Goal: Obtain resource: Obtain resource

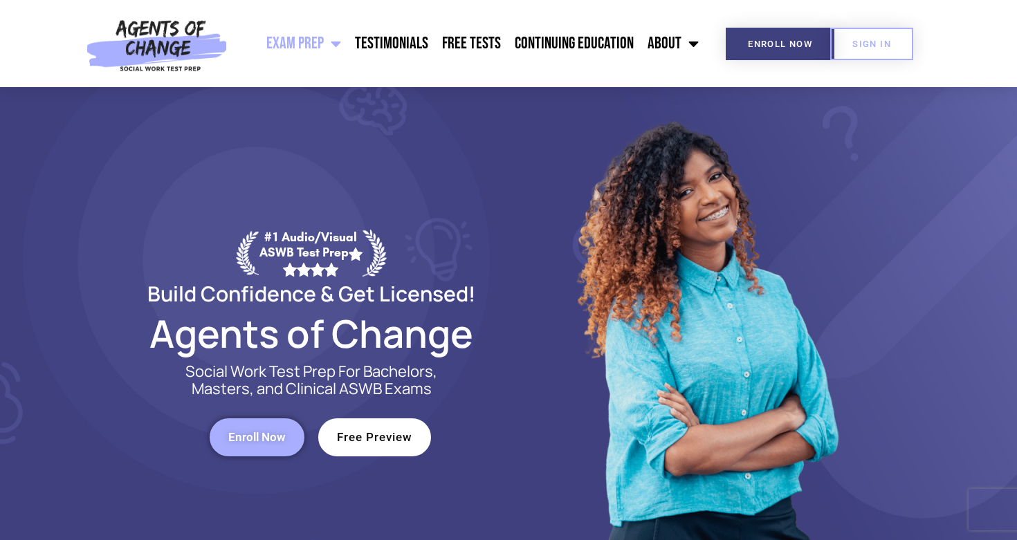
click at [281, 445] on link "Enroll Now" at bounding box center [257, 437] width 95 height 38
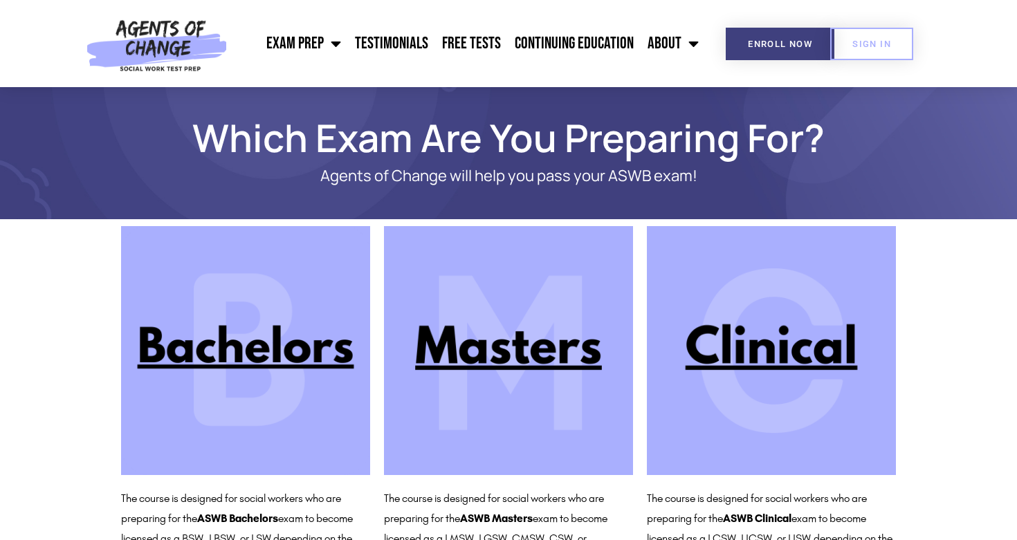
scroll to position [68, 0]
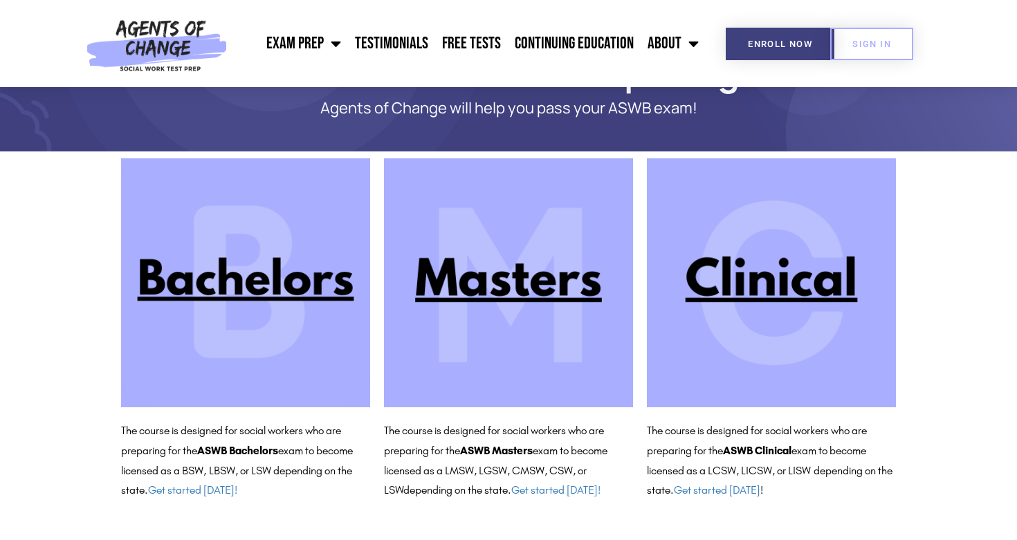
click at [545, 281] on img at bounding box center [508, 282] width 249 height 249
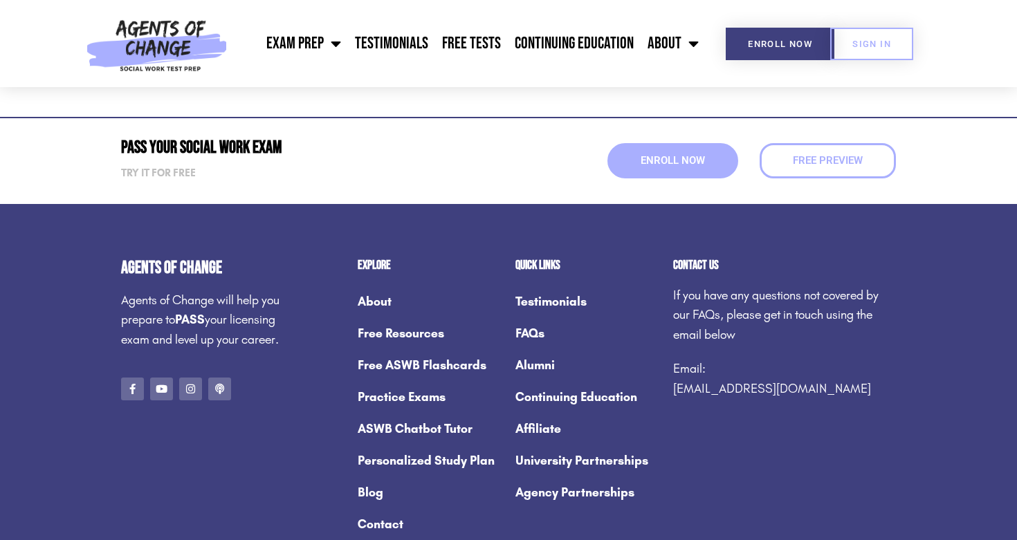
scroll to position [1911, 0]
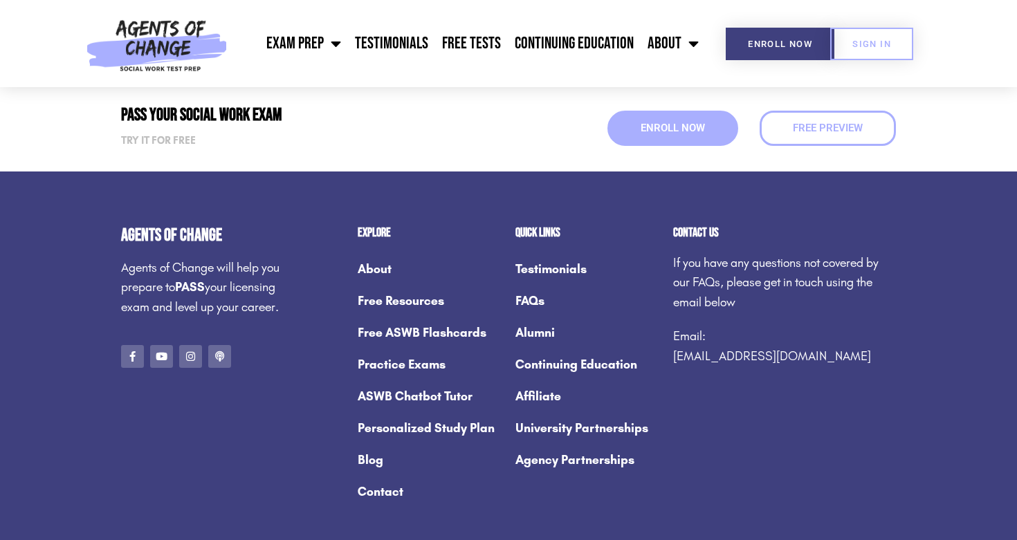
click at [389, 293] on link "Free Resources" at bounding box center [430, 301] width 144 height 32
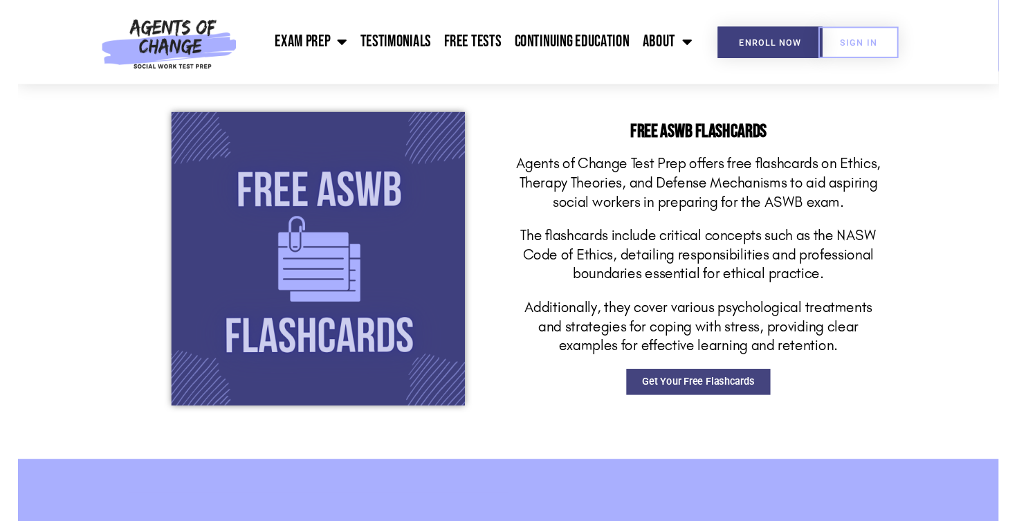
scroll to position [1968, 0]
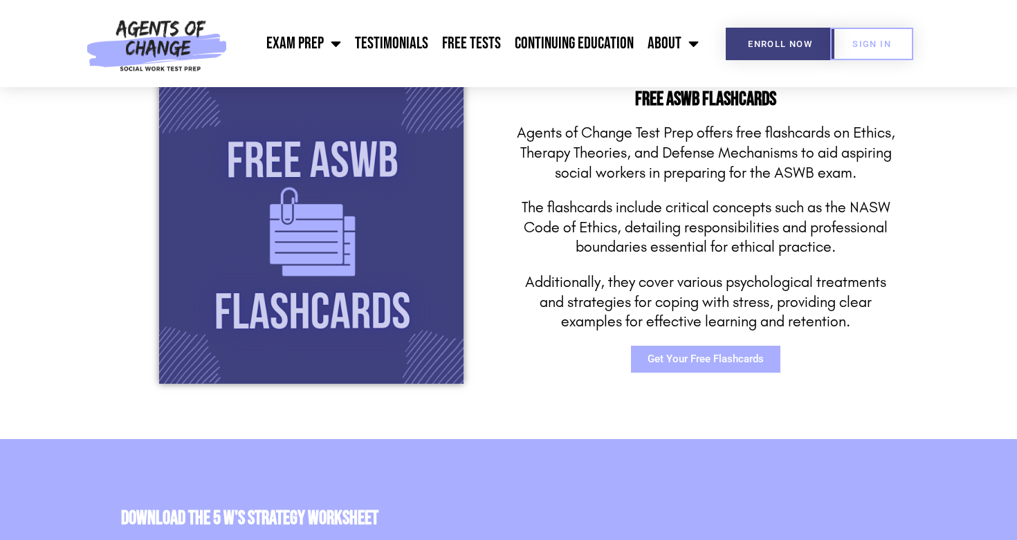
click at [712, 358] on span "Get Your Free Flashcards" at bounding box center [705, 359] width 116 height 10
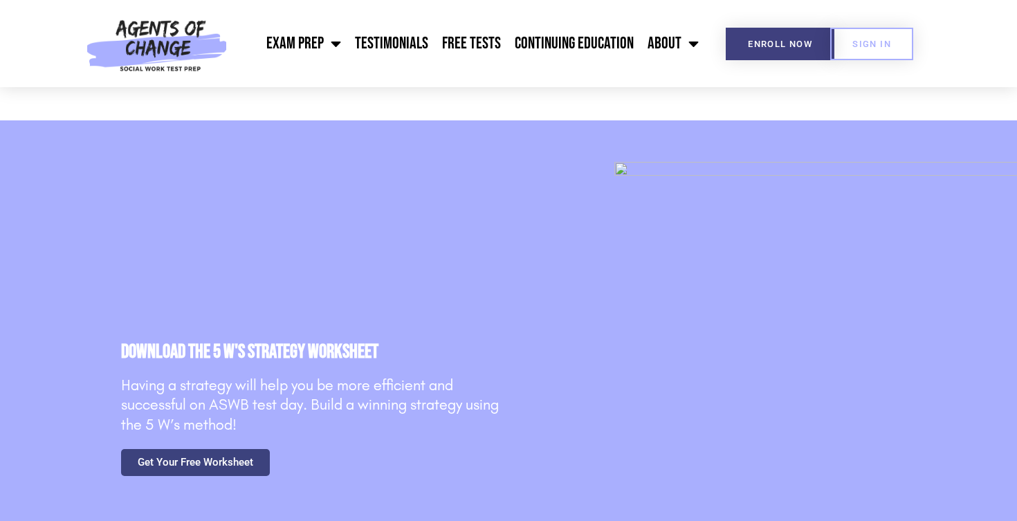
scroll to position [2290, 0]
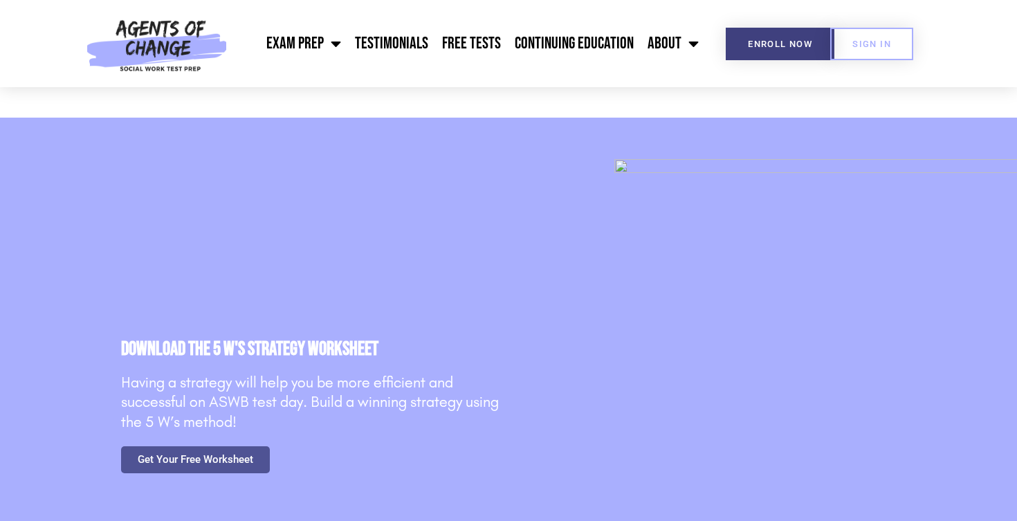
click at [193, 446] on link "Get Your Free Worksheet" at bounding box center [195, 459] width 149 height 27
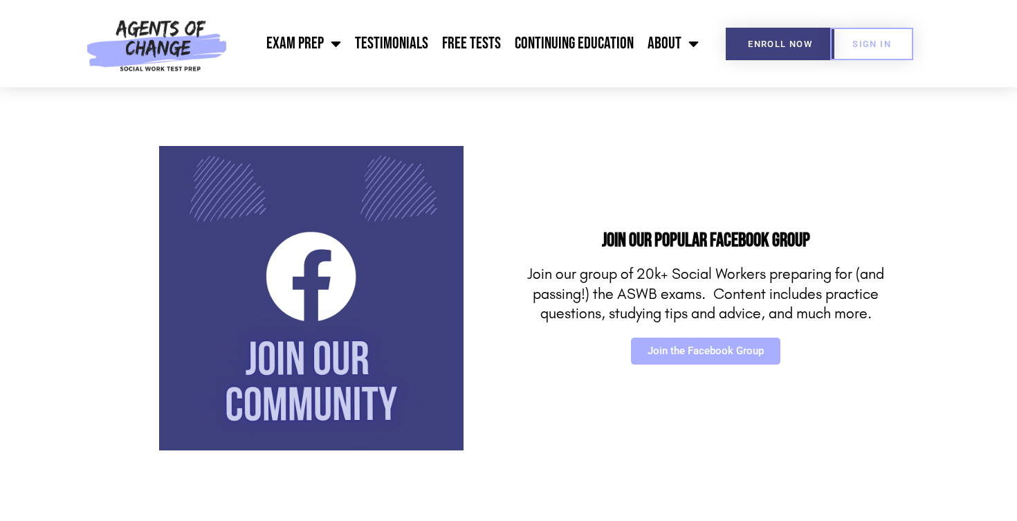
scroll to position [223, 0]
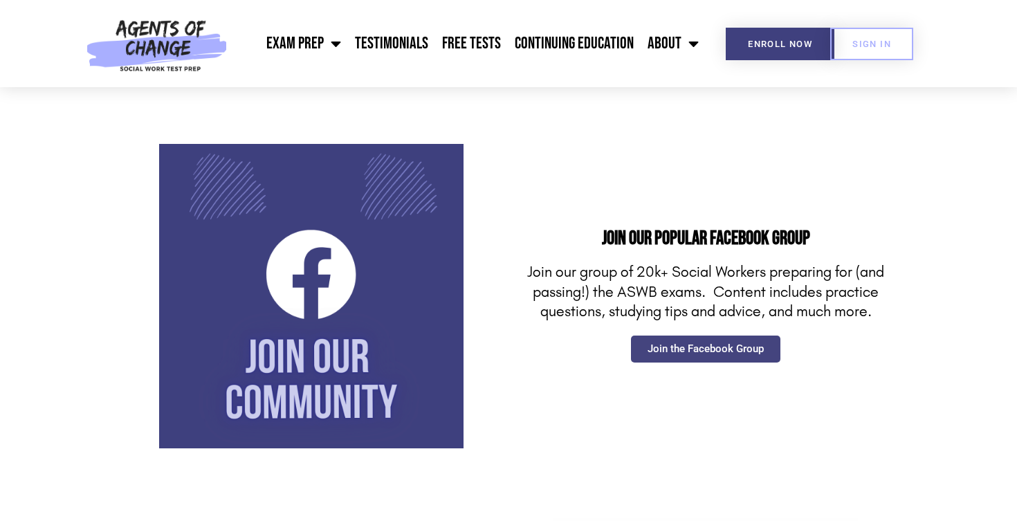
click at [705, 347] on span "Join the Facebook Group" at bounding box center [705, 349] width 116 height 10
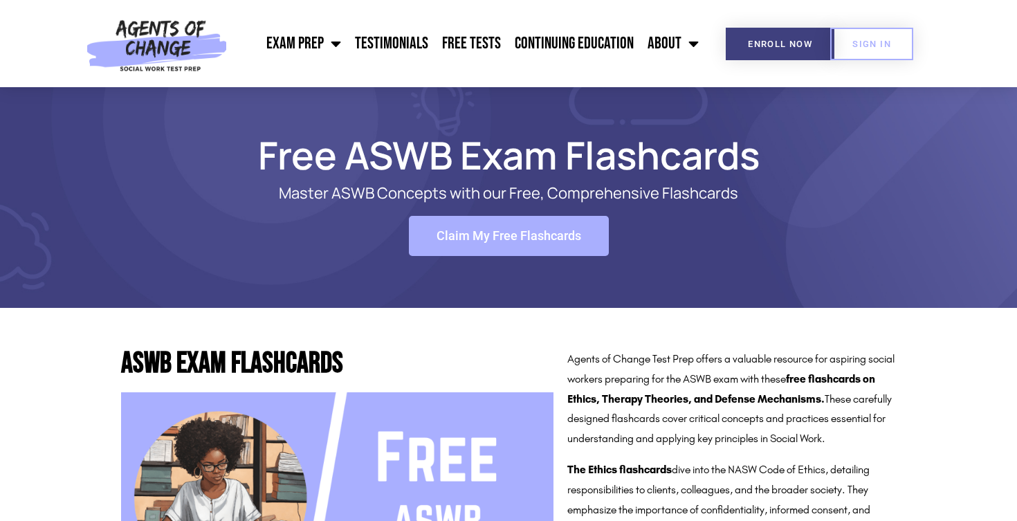
click at [512, 230] on span "Claim My Free Flashcards" at bounding box center [508, 236] width 145 height 12
